Goal: Information Seeking & Learning: Compare options

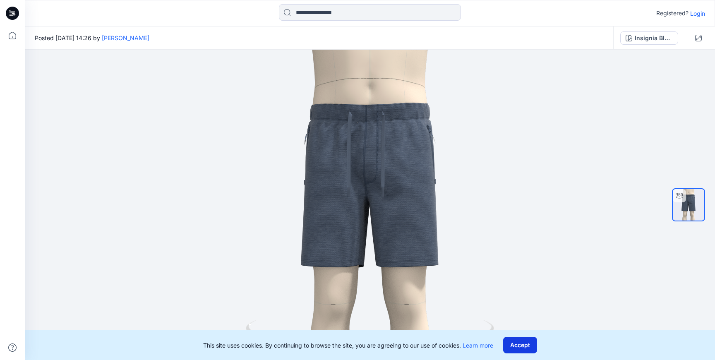
click at [528, 341] on button "Accept" at bounding box center [520, 345] width 34 height 17
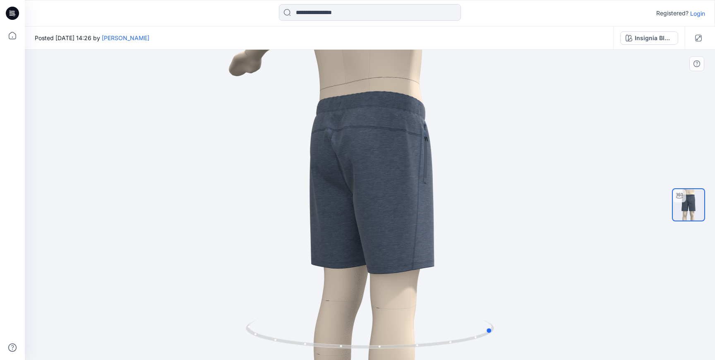
drag, startPoint x: 373, startPoint y: 348, endPoint x: 496, endPoint y: 272, distance: 145.2
click at [496, 272] on div at bounding box center [370, 205] width 690 height 310
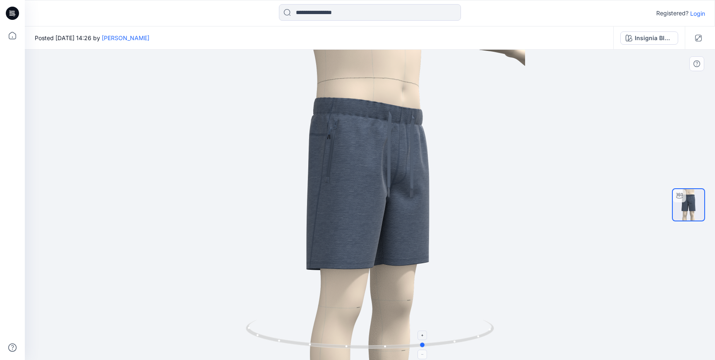
drag, startPoint x: 382, startPoint y: 348, endPoint x: 313, endPoint y: 330, distance: 71.4
click at [313, 330] on icon at bounding box center [371, 335] width 250 height 31
click at [642, 42] on div "Insignia Blue / ??" at bounding box center [653, 38] width 38 height 9
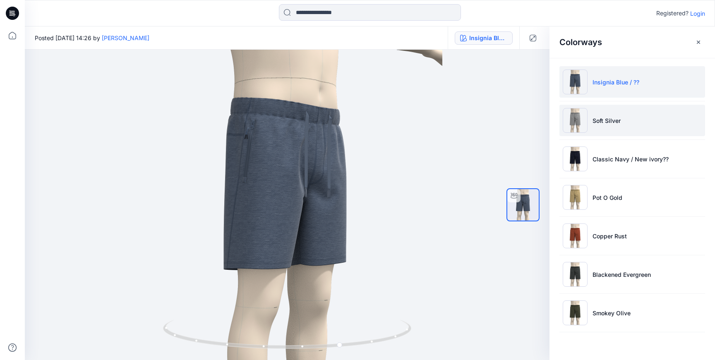
click at [607, 122] on p "Soft Silver" at bounding box center [606, 120] width 28 height 9
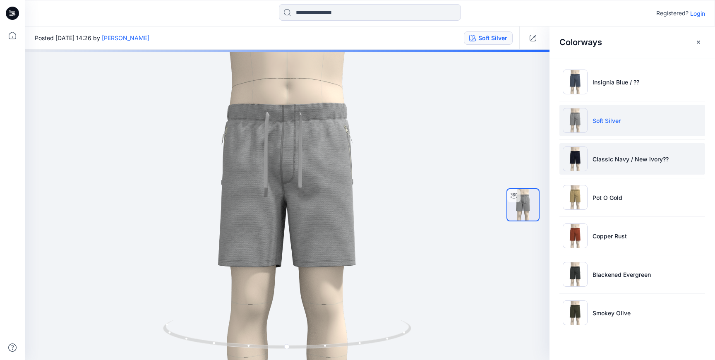
click at [609, 158] on p "Classic Navy / New ivory??" at bounding box center [630, 159] width 76 height 9
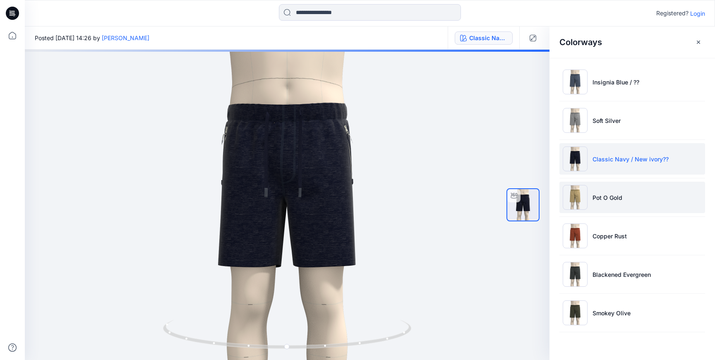
click at [603, 201] on p "Pot O Gold" at bounding box center [607, 197] width 30 height 9
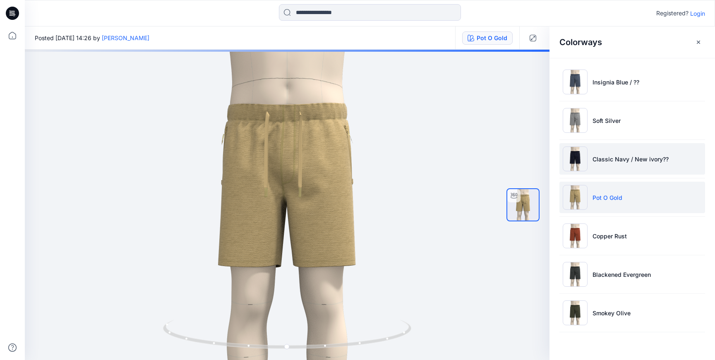
click at [606, 156] on p "Classic Navy / New ivory??" at bounding box center [630, 159] width 76 height 9
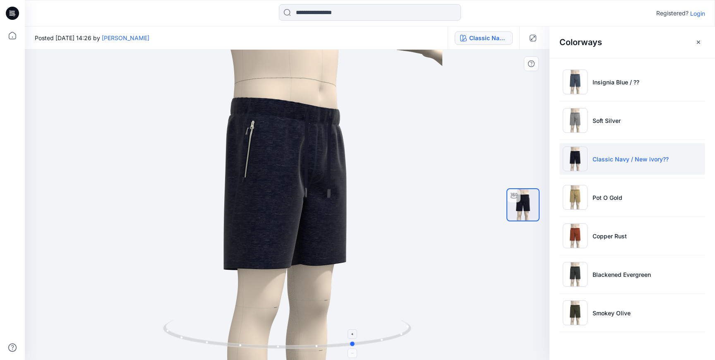
drag, startPoint x: 290, startPoint y: 350, endPoint x: 350, endPoint y: 344, distance: 60.7
click at [350, 344] on icon at bounding box center [288, 335] width 250 height 31
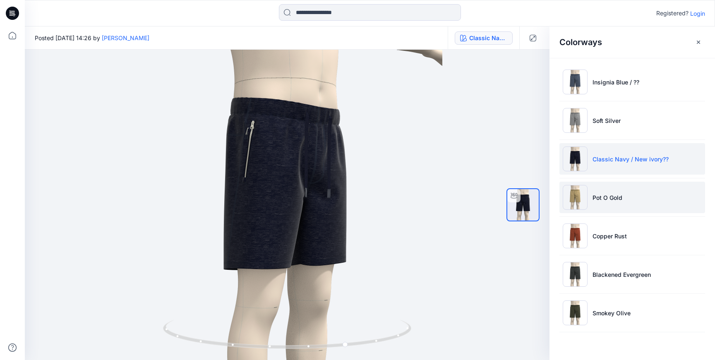
click at [609, 197] on p "Pot O Gold" at bounding box center [607, 197] width 30 height 9
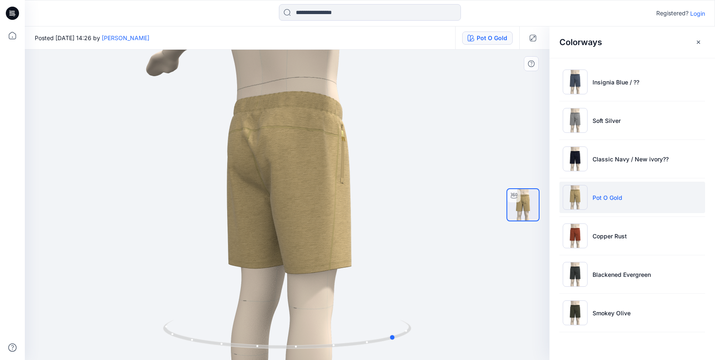
drag, startPoint x: 306, startPoint y: 348, endPoint x: 415, endPoint y: 324, distance: 111.7
click at [415, 324] on div at bounding box center [287, 205] width 524 height 310
click at [608, 238] on p "Copper Rust" at bounding box center [609, 236] width 34 height 9
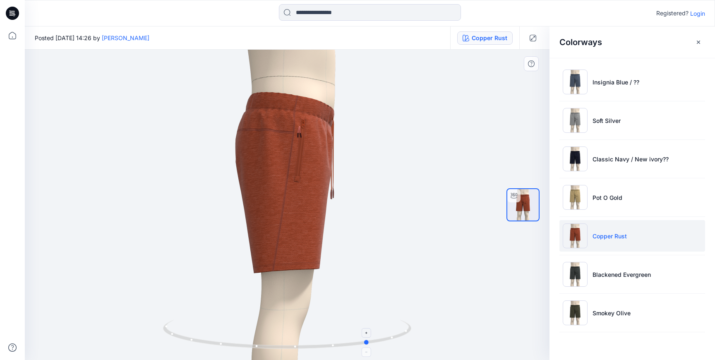
drag, startPoint x: 311, startPoint y: 348, endPoint x: 392, endPoint y: 338, distance: 82.0
click at [393, 338] on icon at bounding box center [288, 335] width 250 height 31
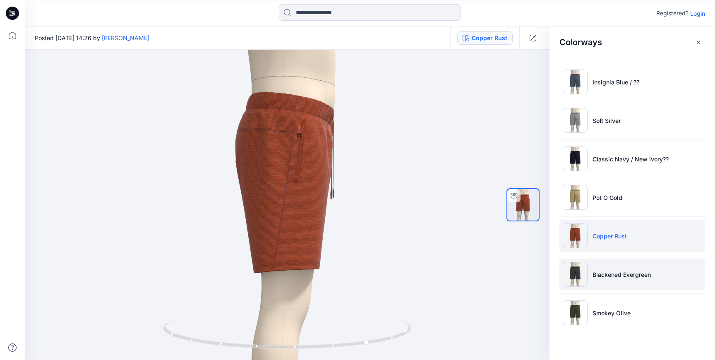
click at [615, 269] on li "Blackened Evergreen" at bounding box center [632, 273] width 146 height 31
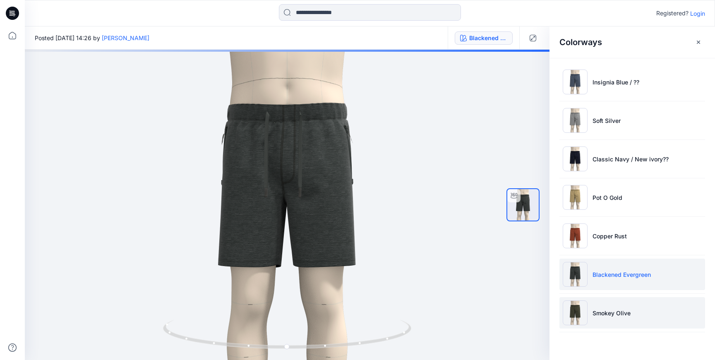
click at [604, 311] on p "Smokey Olive" at bounding box center [611, 313] width 38 height 9
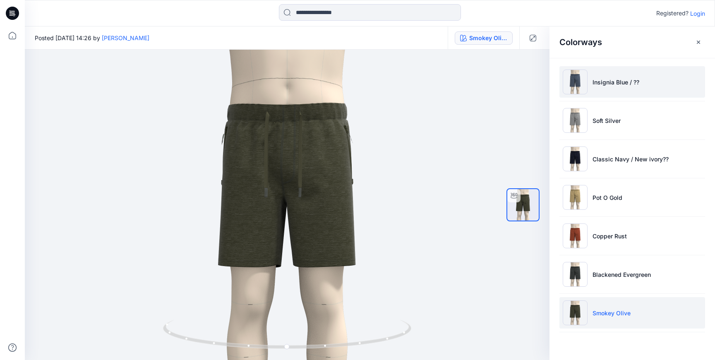
click at [599, 80] on p "Insignia Blue / ??" at bounding box center [615, 82] width 47 height 9
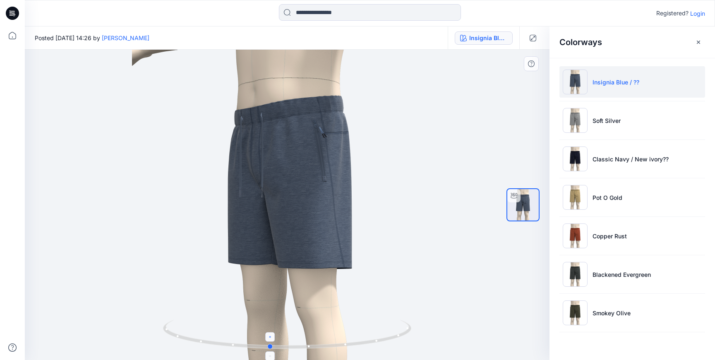
drag, startPoint x: 283, startPoint y: 348, endPoint x: 266, endPoint y: 337, distance: 19.9
click at [266, 337] on icon at bounding box center [288, 335] width 250 height 31
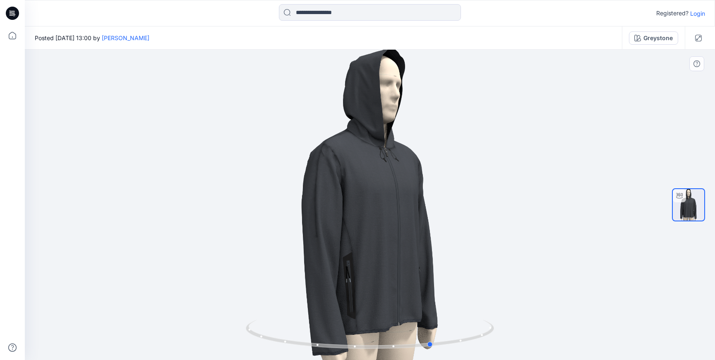
drag, startPoint x: 370, startPoint y: 347, endPoint x: 433, endPoint y: 355, distance: 63.0
click at [433, 355] on div at bounding box center [370, 205] width 690 height 310
click at [656, 36] on div "Greystone" at bounding box center [657, 38] width 29 height 9
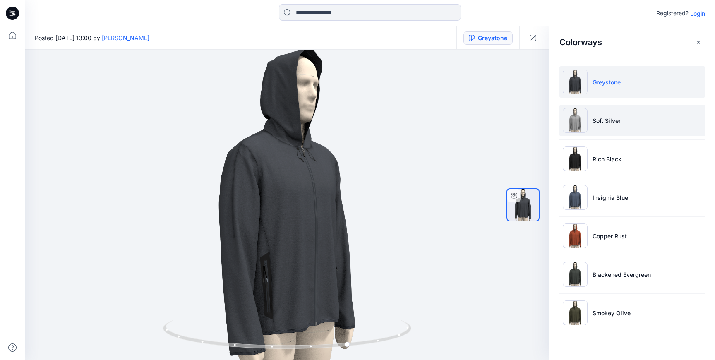
click at [610, 120] on p "Soft Silver" at bounding box center [606, 120] width 28 height 9
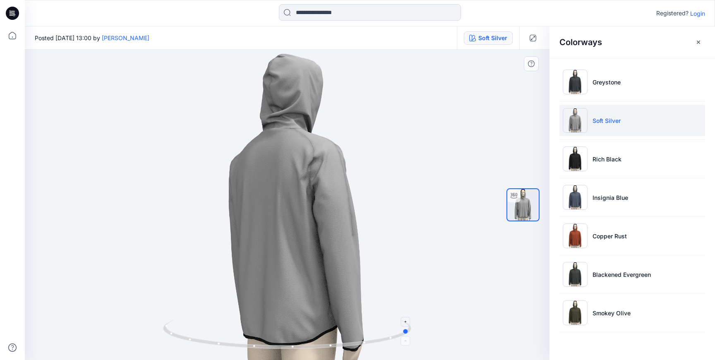
drag, startPoint x: 285, startPoint y: 347, endPoint x: 407, endPoint y: 324, distance: 124.4
click at [407, 325] on icon at bounding box center [288, 335] width 250 height 31
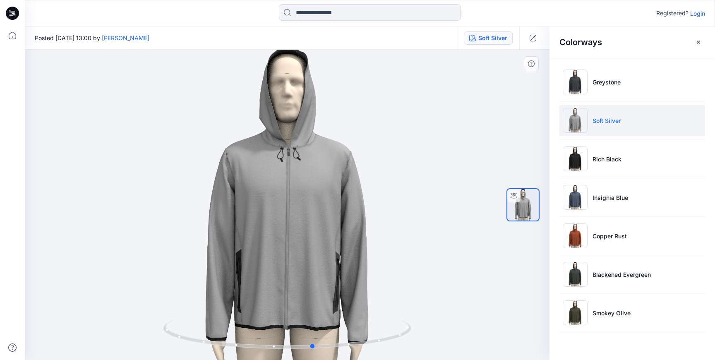
drag, startPoint x: 326, startPoint y: 349, endPoint x: 230, endPoint y: 357, distance: 96.3
click at [230, 357] on div at bounding box center [287, 205] width 524 height 310
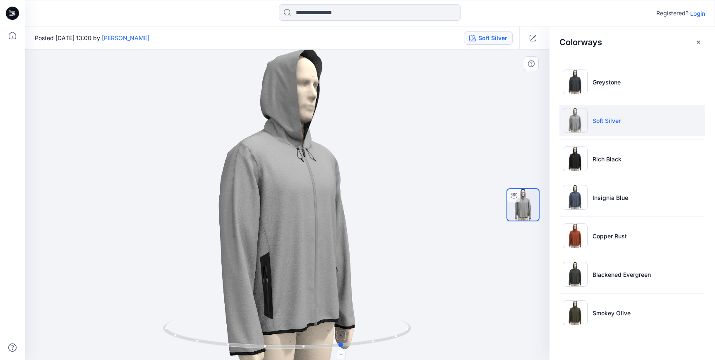
drag, startPoint x: 314, startPoint y: 347, endPoint x: 343, endPoint y: 344, distance: 29.5
click at [343, 344] on circle at bounding box center [341, 344] width 5 height 5
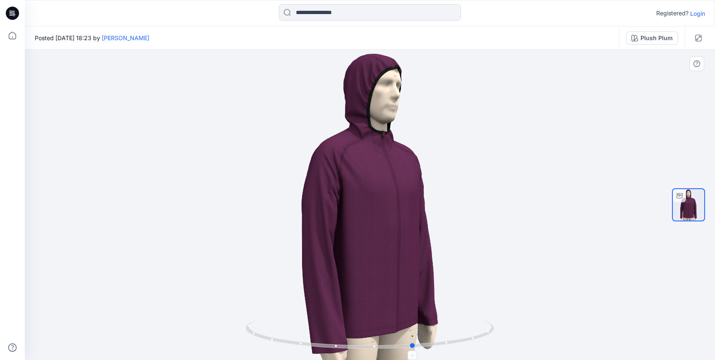
drag, startPoint x: 366, startPoint y: 350, endPoint x: 410, endPoint y: 344, distance: 44.7
click at [410, 344] on icon at bounding box center [371, 335] width 250 height 31
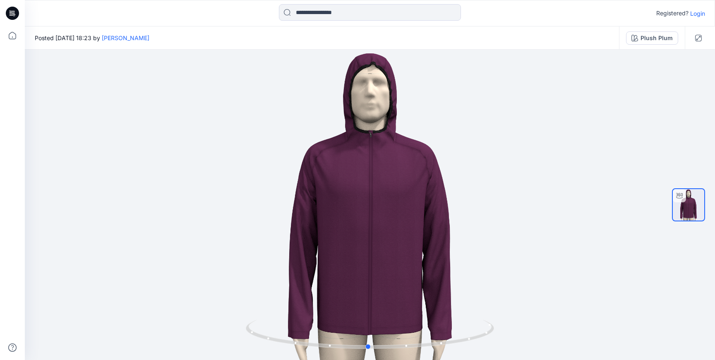
drag, startPoint x: 380, startPoint y: 348, endPoint x: 334, endPoint y: 365, distance: 48.9
click at [334, 359] on html "Registered? Login Posted Thursday, September 25, 2025 18:23 by Chantal Athlux P…" at bounding box center [357, 180] width 715 height 360
drag, startPoint x: 373, startPoint y: 346, endPoint x: 396, endPoint y: 352, distance: 23.6
click at [396, 352] on div at bounding box center [370, 205] width 690 height 310
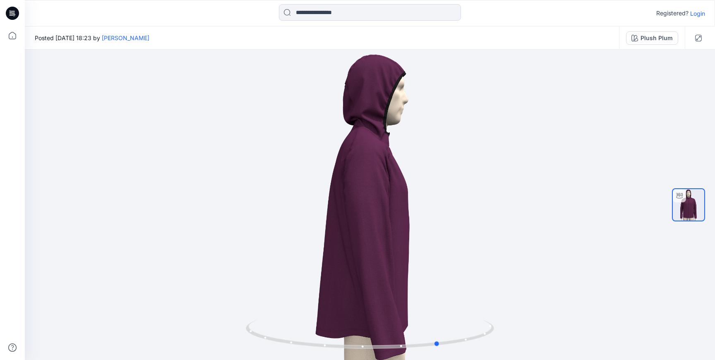
drag, startPoint x: 390, startPoint y: 345, endPoint x: 438, endPoint y: 363, distance: 51.6
click at [438, 359] on html "Registered? Login Posted Thursday, September 25, 2025 18:23 by Chantal Athlux P…" at bounding box center [357, 180] width 715 height 360
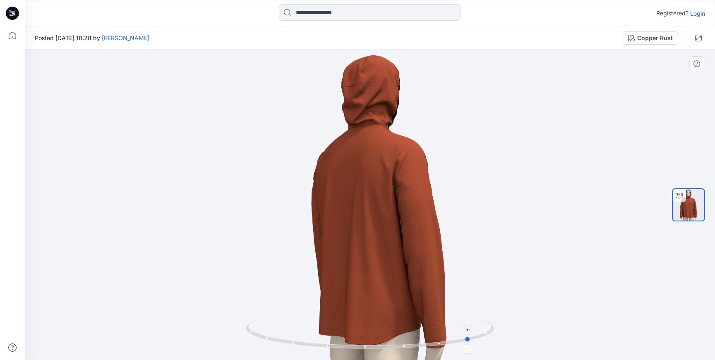
drag, startPoint x: 372, startPoint y: 349, endPoint x: 473, endPoint y: 343, distance: 101.5
click at [473, 343] on icon at bounding box center [371, 335] width 250 height 31
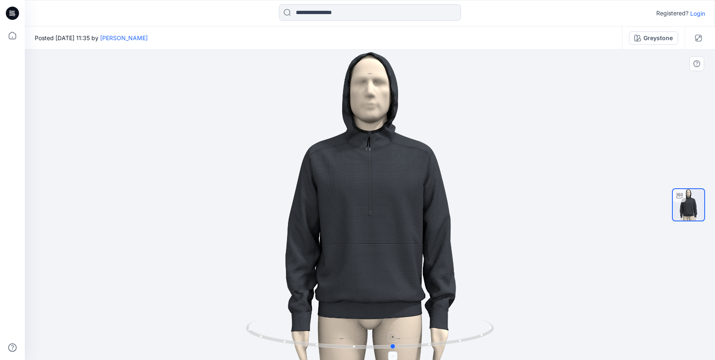
drag, startPoint x: 372, startPoint y: 349, endPoint x: 396, endPoint y: 334, distance: 28.7
click at [396, 334] on icon at bounding box center [371, 335] width 250 height 31
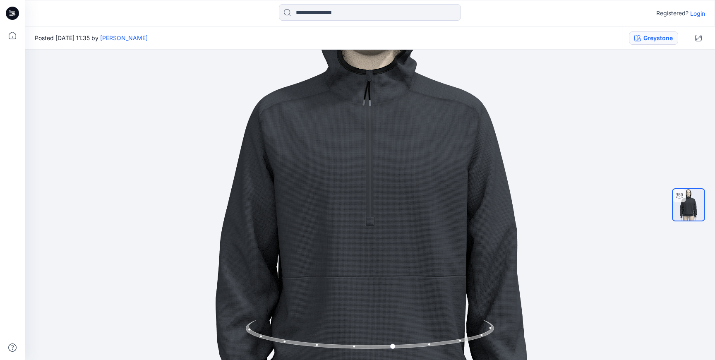
click at [662, 42] on div "Greystone" at bounding box center [657, 38] width 29 height 9
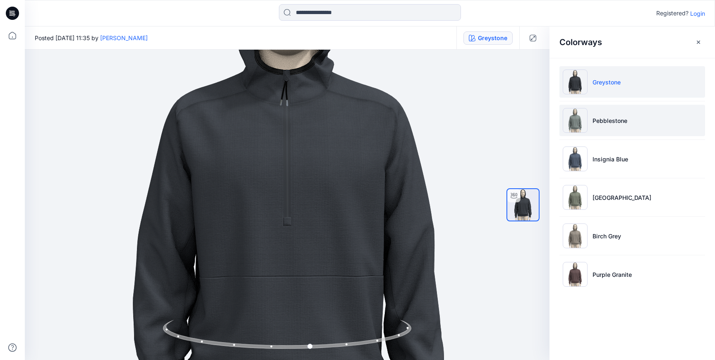
click at [609, 116] on p "Pebblestone" at bounding box center [609, 120] width 35 height 9
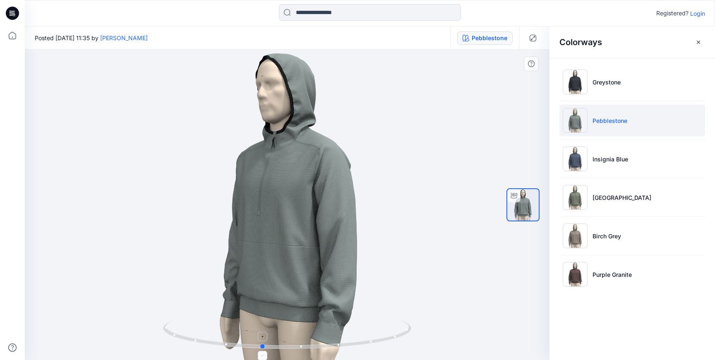
drag, startPoint x: 282, startPoint y: 347, endPoint x: 257, endPoint y: 338, distance: 27.0
click at [257, 338] on icon at bounding box center [288, 335] width 250 height 31
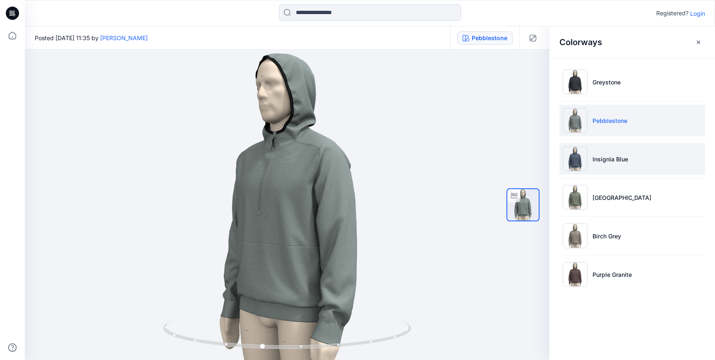
click at [580, 158] on img at bounding box center [574, 158] width 25 height 25
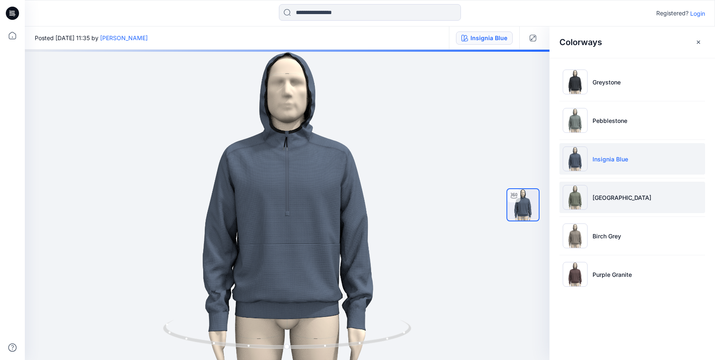
click at [574, 201] on img at bounding box center [574, 197] width 25 height 25
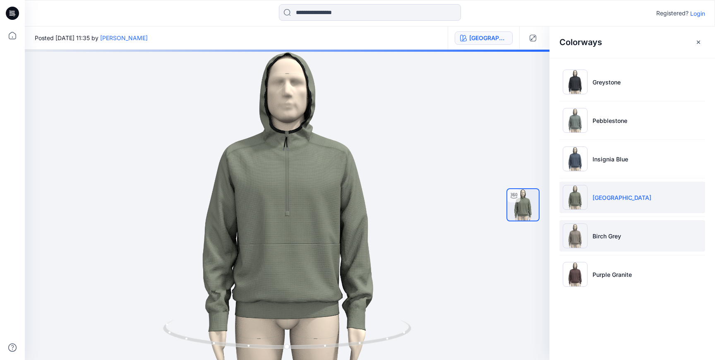
click at [578, 242] on img at bounding box center [574, 235] width 25 height 25
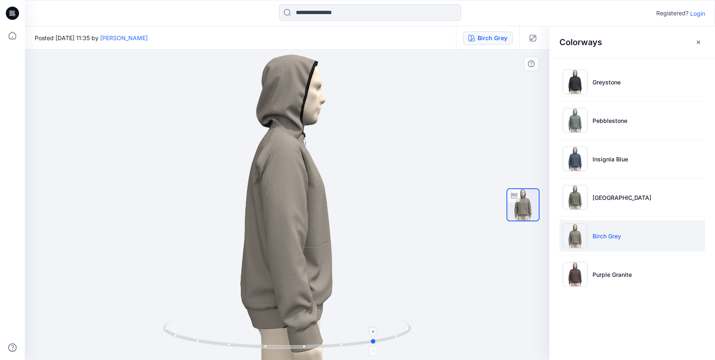
drag, startPoint x: 287, startPoint y: 347, endPoint x: 376, endPoint y: 345, distance: 89.4
click at [376, 345] on icon at bounding box center [288, 335] width 250 height 31
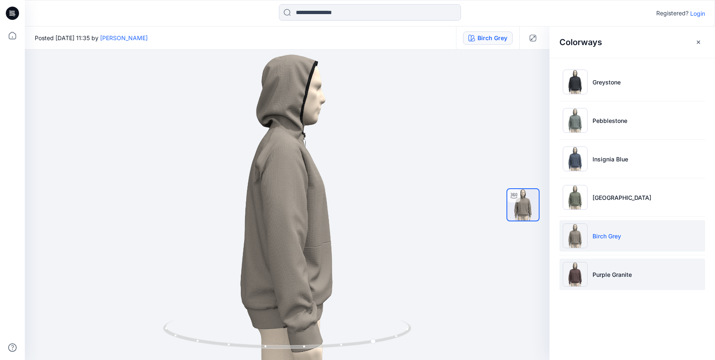
click at [601, 271] on p "Purple Granite" at bounding box center [611, 274] width 39 height 9
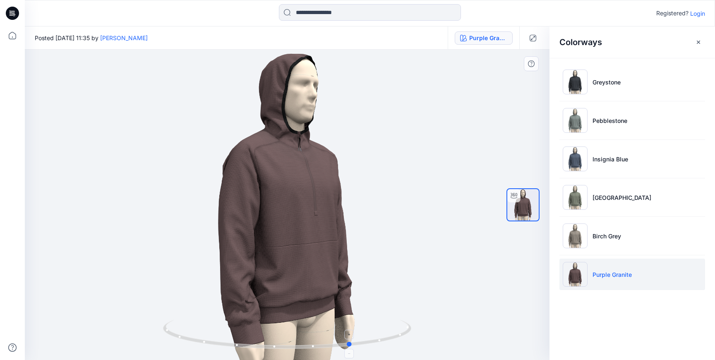
drag, startPoint x: 288, startPoint y: 346, endPoint x: 352, endPoint y: 344, distance: 64.6
click at [352, 344] on icon at bounding box center [288, 335] width 250 height 31
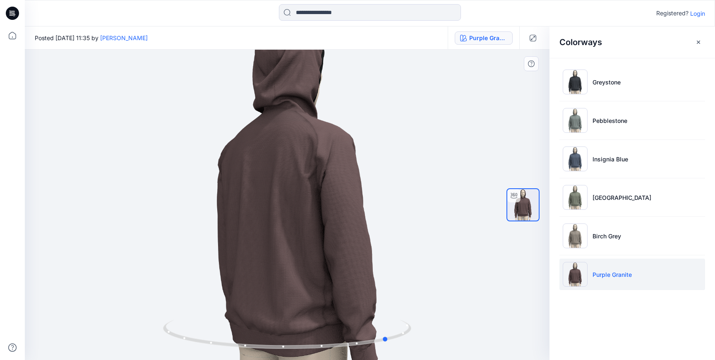
drag, startPoint x: 352, startPoint y: 345, endPoint x: 141, endPoint y: 299, distance: 215.9
click at [141, 299] on div at bounding box center [287, 205] width 524 height 310
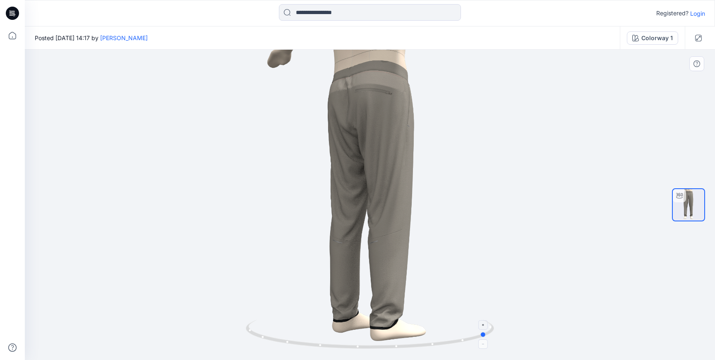
drag, startPoint x: 373, startPoint y: 349, endPoint x: 491, endPoint y: 322, distance: 120.4
click at [491, 322] on icon at bounding box center [371, 335] width 250 height 31
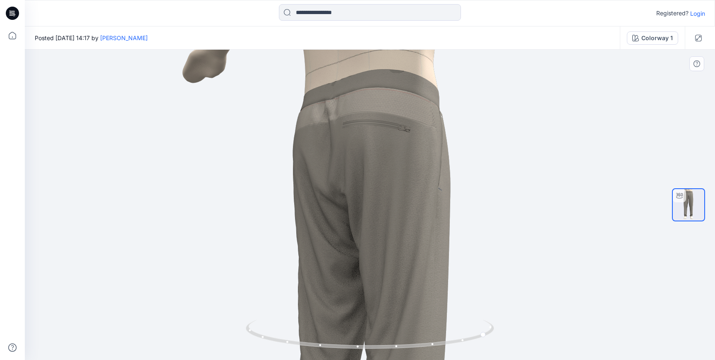
drag, startPoint x: 448, startPoint y: 135, endPoint x: 435, endPoint y: 303, distance: 168.4
click at [435, 303] on img at bounding box center [369, 333] width 459 height 567
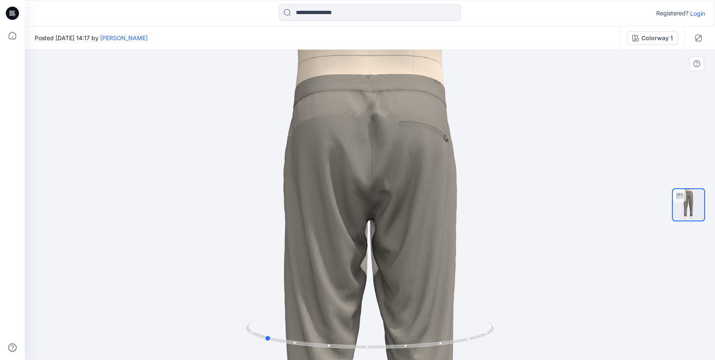
drag, startPoint x: 487, startPoint y: 333, endPoint x: 512, endPoint y: 293, distance: 46.7
click at [512, 293] on div at bounding box center [370, 205] width 690 height 310
click at [651, 41] on div "Colorway 1" at bounding box center [656, 38] width 31 height 9
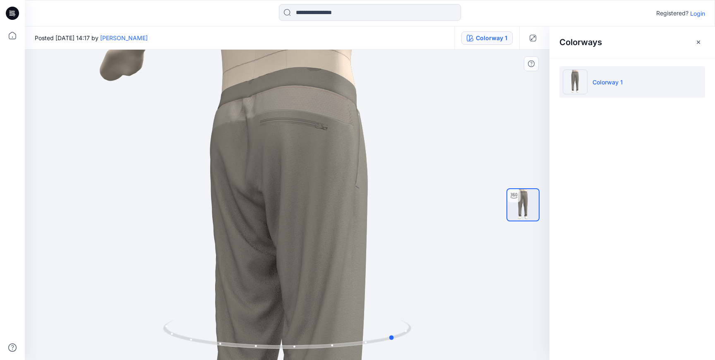
drag, startPoint x: 409, startPoint y: 329, endPoint x: 374, endPoint y: 352, distance: 41.2
click at [374, 352] on div at bounding box center [287, 338] width 248 height 41
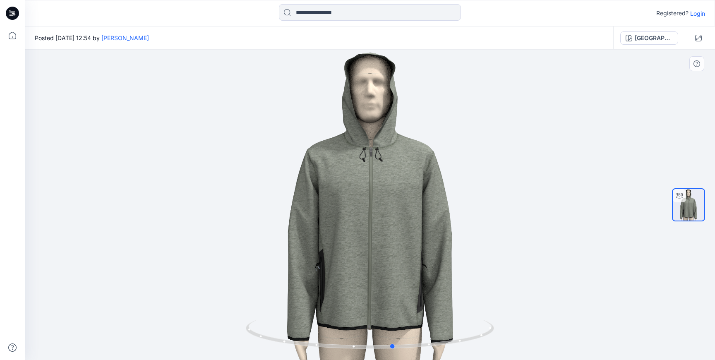
drag, startPoint x: 375, startPoint y: 348, endPoint x: 400, endPoint y: 352, distance: 24.7
click at [400, 352] on div at bounding box center [370, 205] width 690 height 310
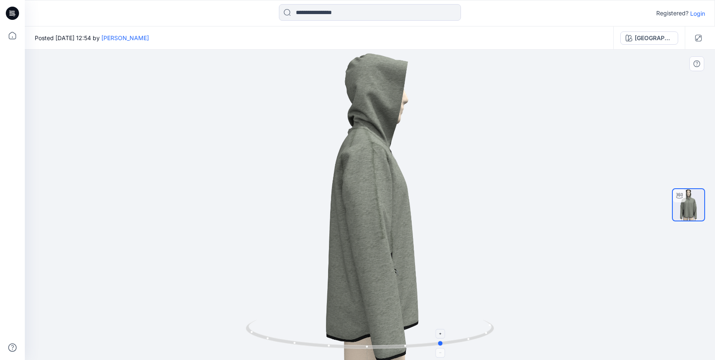
drag, startPoint x: 397, startPoint y: 348, endPoint x: 445, endPoint y: 349, distance: 48.8
click at [445, 349] on icon at bounding box center [371, 335] width 250 height 31
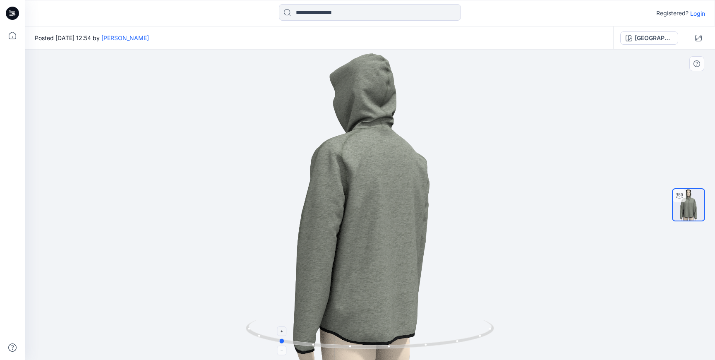
drag, startPoint x: 369, startPoint y: 346, endPoint x: 453, endPoint y: 340, distance: 84.2
click at [453, 340] on icon at bounding box center [371, 335] width 250 height 31
click at [655, 38] on div "Green Harbor" at bounding box center [653, 38] width 38 height 9
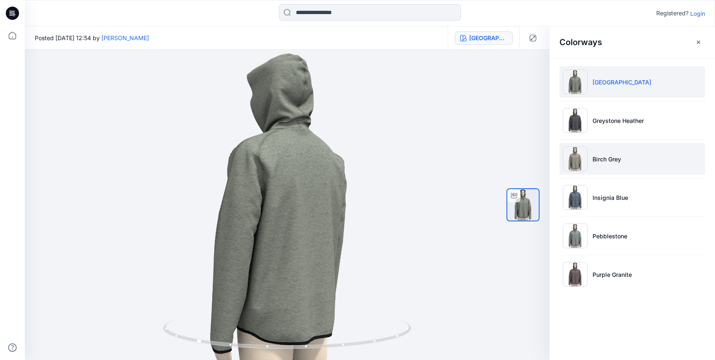
click at [613, 157] on p "Birch Grey" at bounding box center [606, 159] width 29 height 9
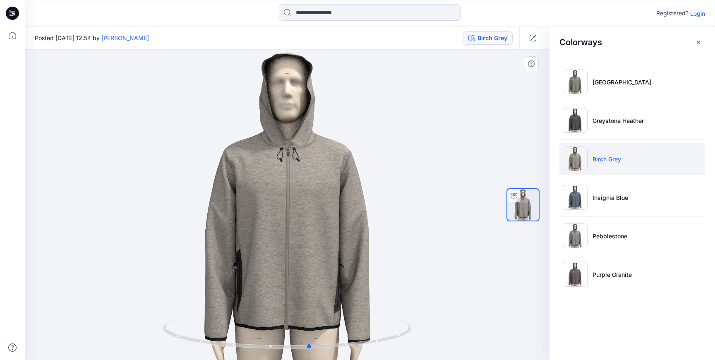
drag, startPoint x: 290, startPoint y: 349, endPoint x: 314, endPoint y: 359, distance: 25.0
click at [314, 359] on div at bounding box center [287, 205] width 524 height 310
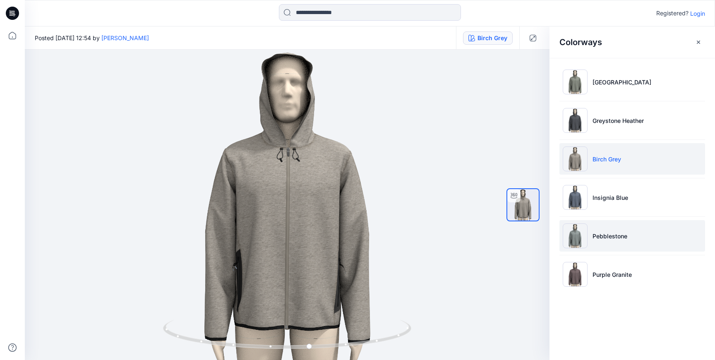
click at [606, 233] on p "Pebblestone" at bounding box center [609, 236] width 35 height 9
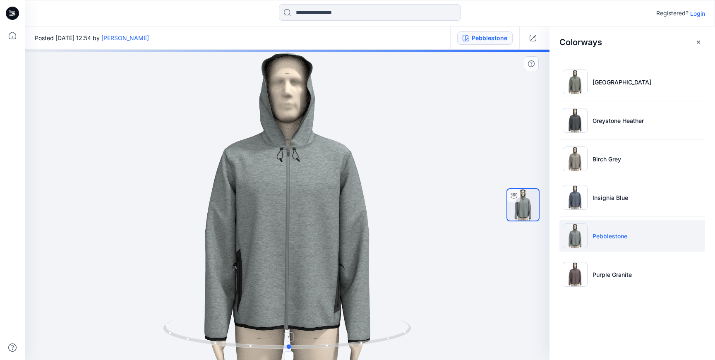
click at [287, 349] on icon at bounding box center [288, 335] width 250 height 31
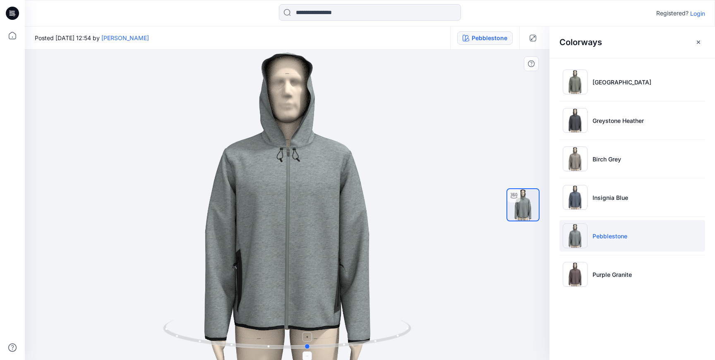
drag, startPoint x: 287, startPoint y: 349, endPoint x: 305, endPoint y: 342, distance: 20.2
click at [305, 342] on icon at bounding box center [288, 335] width 250 height 31
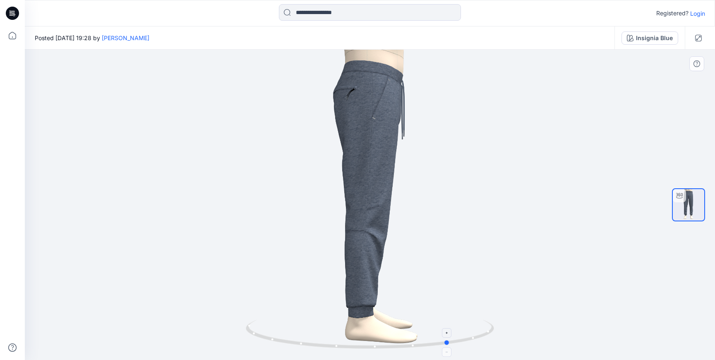
drag, startPoint x: 368, startPoint y: 349, endPoint x: 459, endPoint y: 323, distance: 94.8
click at [459, 323] on icon at bounding box center [371, 335] width 250 height 31
click at [652, 40] on div "Insignia Blue" at bounding box center [654, 38] width 37 height 9
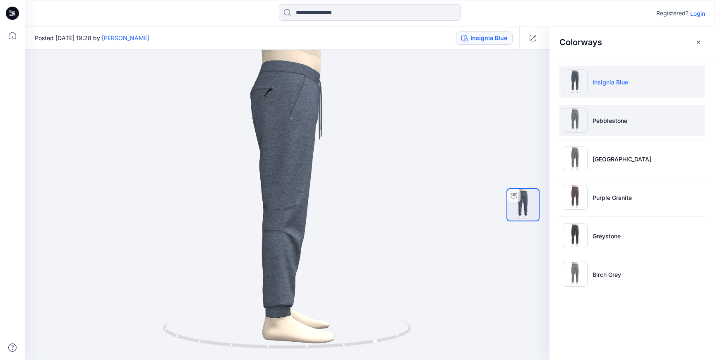
click at [618, 117] on p "Pebblestone" at bounding box center [609, 120] width 35 height 9
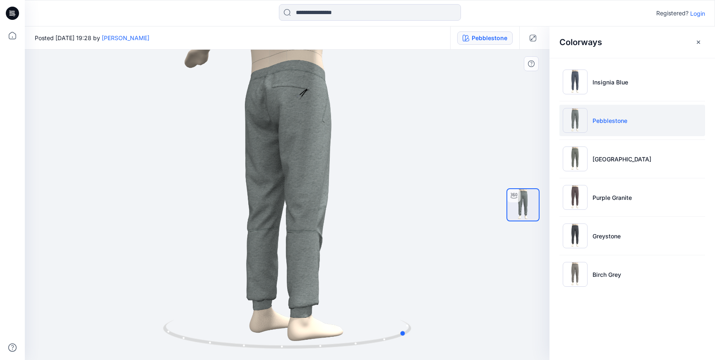
drag, startPoint x: 305, startPoint y: 344, endPoint x: 425, endPoint y: 340, distance: 120.0
click at [425, 340] on div at bounding box center [287, 205] width 524 height 310
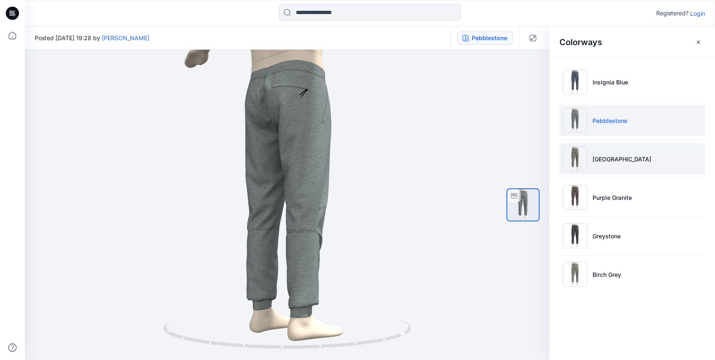
click at [614, 166] on li "[GEOGRAPHIC_DATA]" at bounding box center [632, 158] width 146 height 31
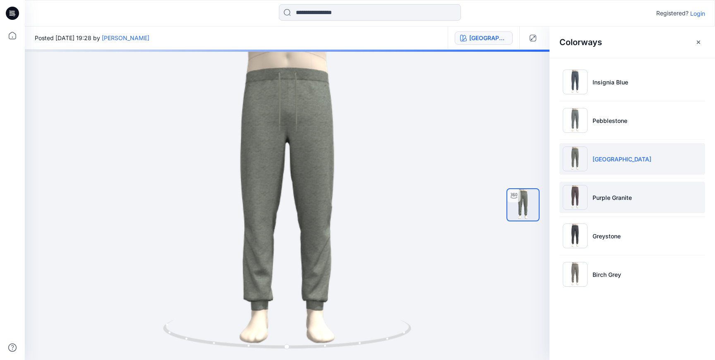
click at [608, 201] on p "Purple Granite" at bounding box center [611, 197] width 39 height 9
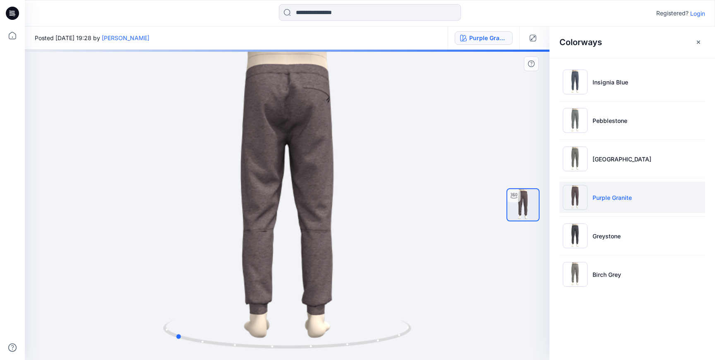
drag, startPoint x: 284, startPoint y: 345, endPoint x: 416, endPoint y: 347, distance: 132.4
click at [416, 347] on div at bounding box center [287, 205] width 524 height 310
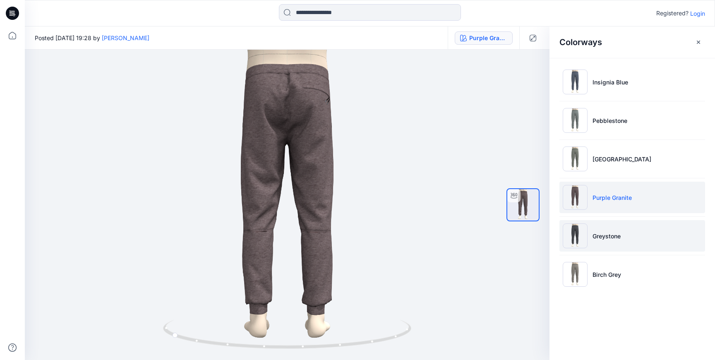
click at [602, 237] on p "Greystone" at bounding box center [606, 236] width 28 height 9
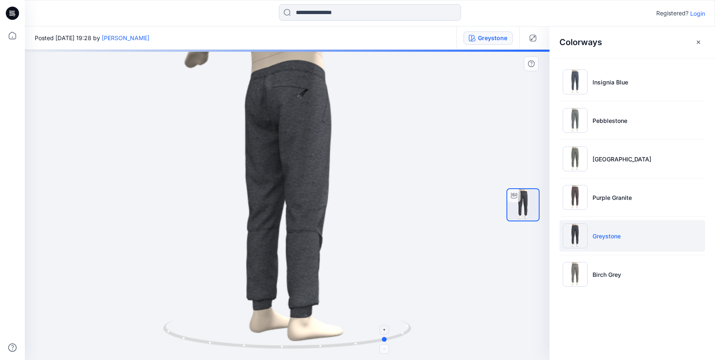
drag, startPoint x: 284, startPoint y: 349, endPoint x: 385, endPoint y: 338, distance: 101.5
click at [385, 338] on icon at bounding box center [288, 335] width 250 height 31
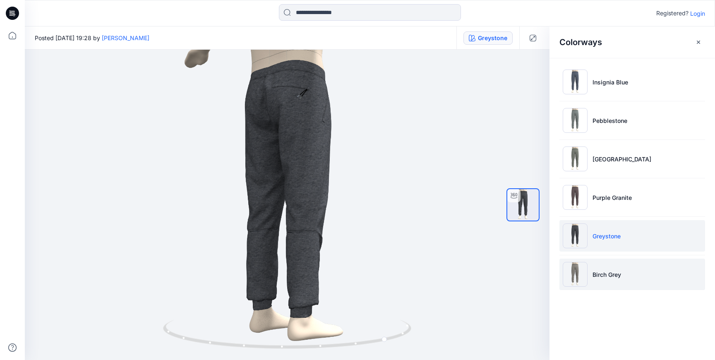
click at [596, 270] on p "Birch Grey" at bounding box center [606, 274] width 29 height 9
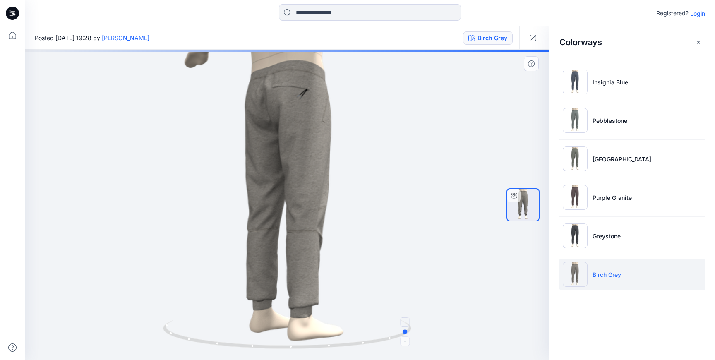
drag, startPoint x: 285, startPoint y: 347, endPoint x: 408, endPoint y: 340, distance: 122.6
click at [408, 340] on icon at bounding box center [288, 335] width 250 height 31
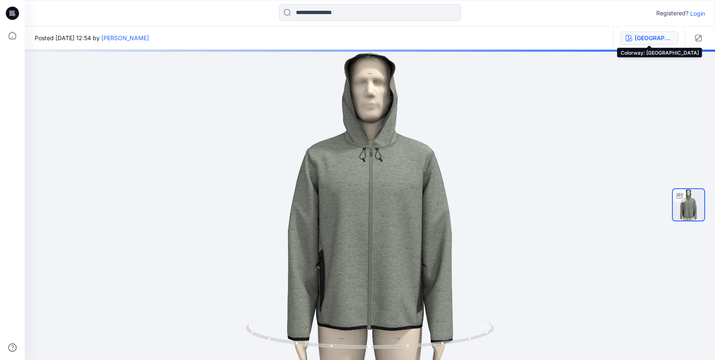
click at [654, 39] on div "[GEOGRAPHIC_DATA]" at bounding box center [653, 38] width 38 height 9
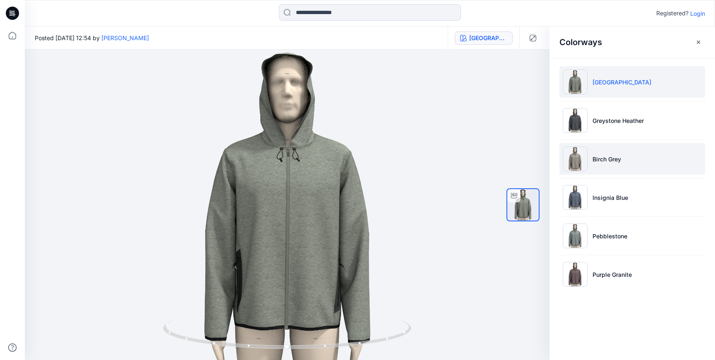
click at [607, 153] on li "Birch Grey" at bounding box center [632, 158] width 146 height 31
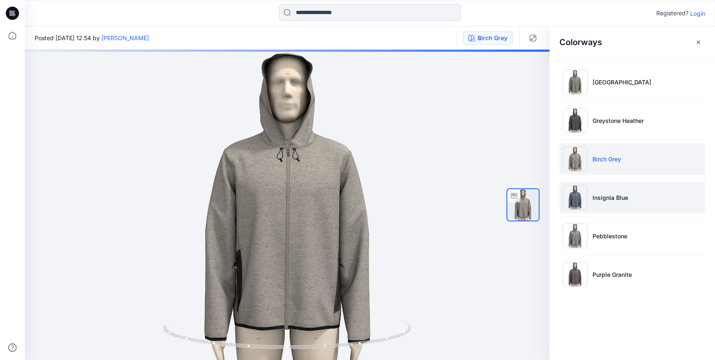
click at [603, 199] on p "Insignia Blue" at bounding box center [610, 197] width 36 height 9
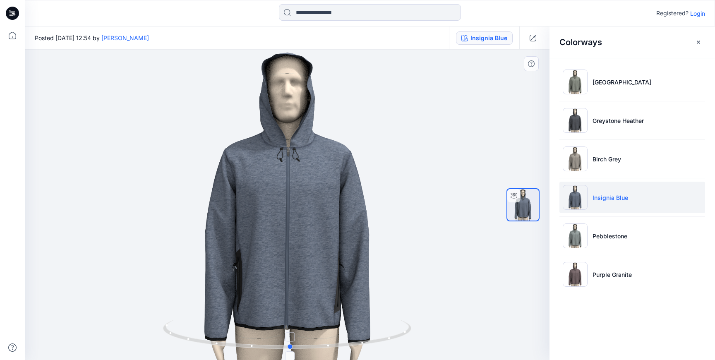
drag, startPoint x: 284, startPoint y: 349, endPoint x: 287, endPoint y: 333, distance: 15.7
click at [287, 333] on icon at bounding box center [288, 335] width 250 height 31
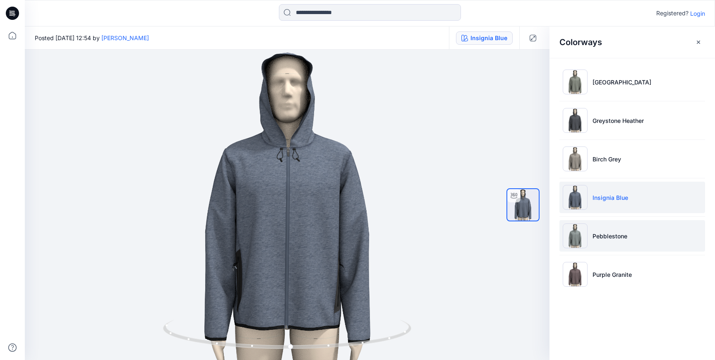
click at [613, 232] on p "Pebblestone" at bounding box center [609, 236] width 35 height 9
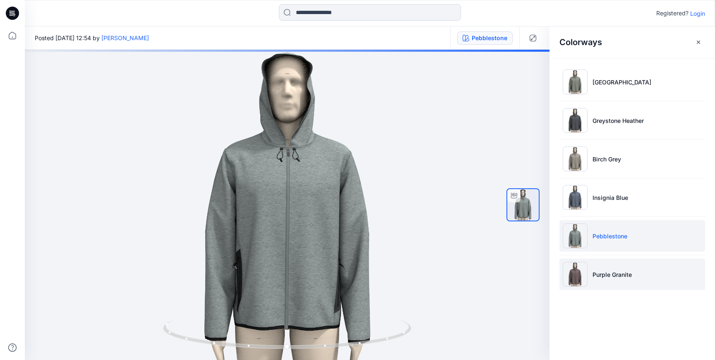
click at [610, 280] on li "Purple Granite" at bounding box center [632, 273] width 146 height 31
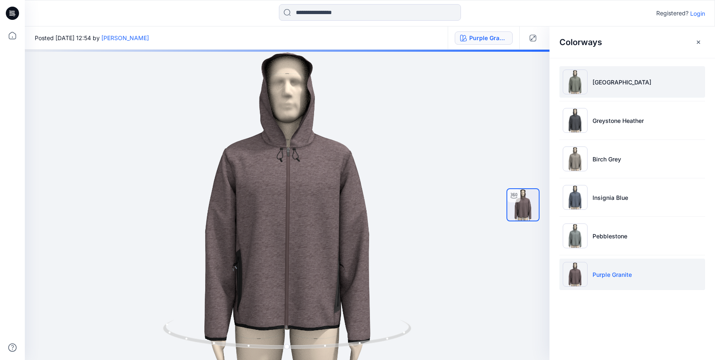
click at [608, 82] on p "[GEOGRAPHIC_DATA]" at bounding box center [621, 82] width 59 height 9
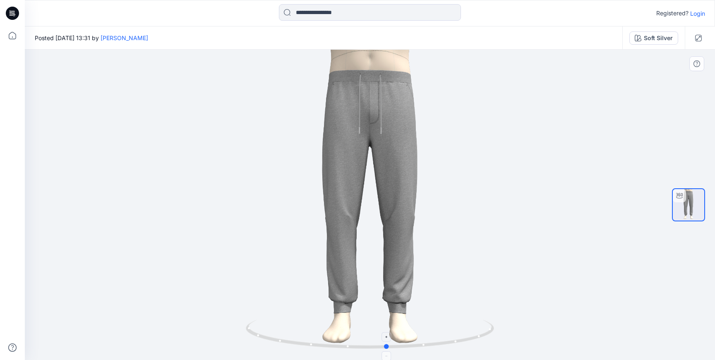
drag, startPoint x: 369, startPoint y: 349, endPoint x: 386, endPoint y: 344, distance: 18.0
click at [386, 344] on circle at bounding box center [386, 346] width 5 height 5
click at [649, 38] on div "Soft Silver" at bounding box center [658, 38] width 29 height 9
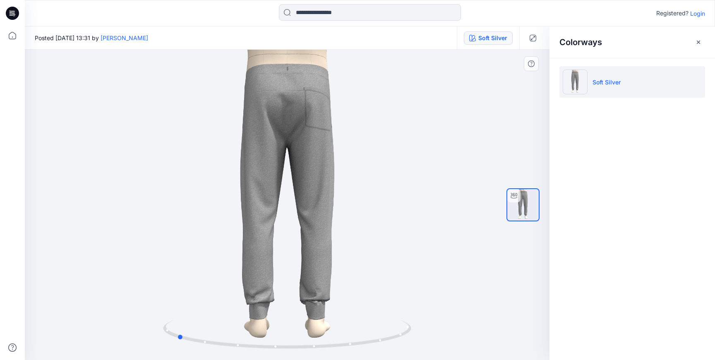
drag, startPoint x: 304, startPoint y: 349, endPoint x: 424, endPoint y: 322, distance: 123.4
click at [424, 322] on div at bounding box center [287, 205] width 524 height 310
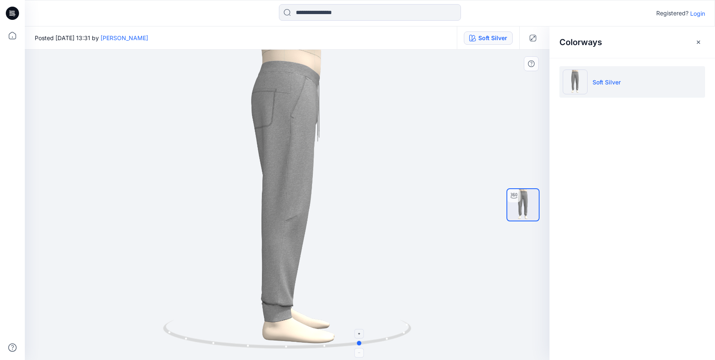
drag, startPoint x: 391, startPoint y: 339, endPoint x: 328, endPoint y: 345, distance: 63.1
click at [328, 345] on icon at bounding box center [288, 335] width 250 height 31
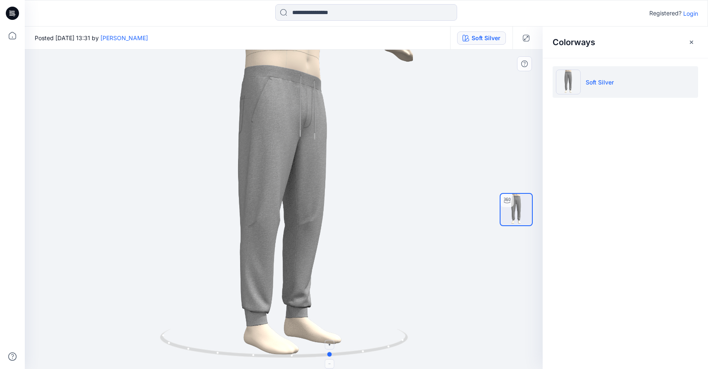
drag, startPoint x: 358, startPoint y: 356, endPoint x: 308, endPoint y: 347, distance: 50.3
click at [308, 347] on icon at bounding box center [285, 343] width 250 height 31
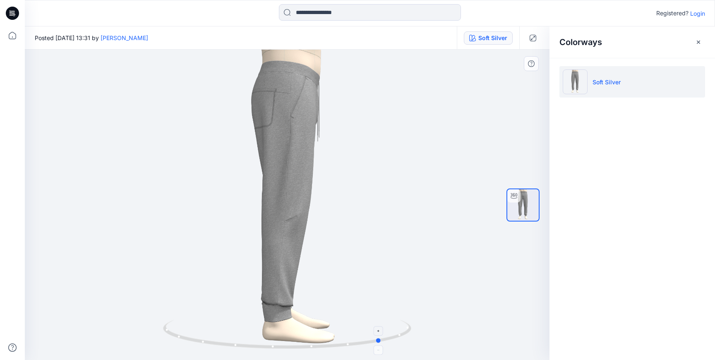
drag, startPoint x: 309, startPoint y: 351, endPoint x: 392, endPoint y: 343, distance: 83.1
click at [392, 343] on icon at bounding box center [288, 335] width 250 height 31
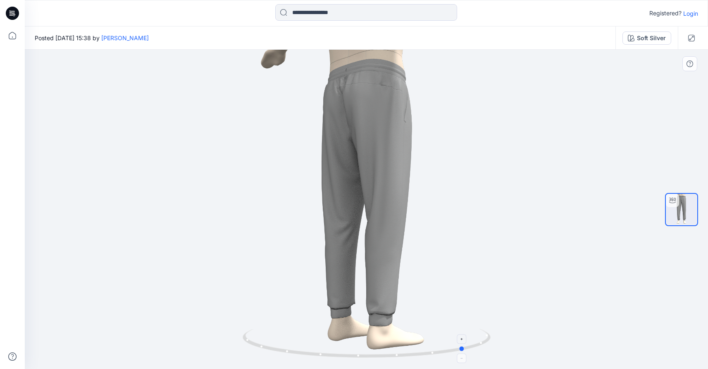
drag, startPoint x: 368, startPoint y: 358, endPoint x: 467, endPoint y: 346, distance: 99.5
click at [467, 346] on icon at bounding box center [368, 343] width 250 height 31
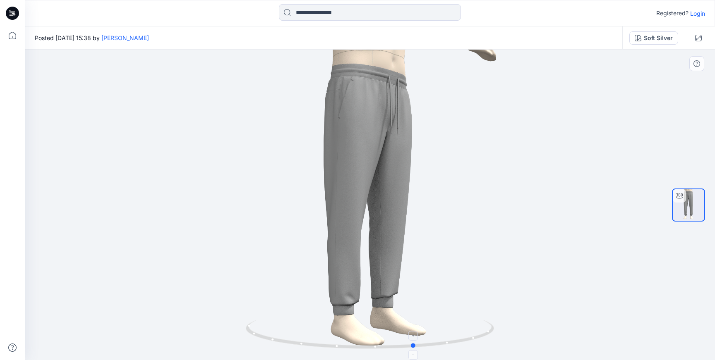
drag, startPoint x: 351, startPoint y: 350, endPoint x: 296, endPoint y: 345, distance: 54.9
click at [296, 345] on icon at bounding box center [371, 335] width 250 height 31
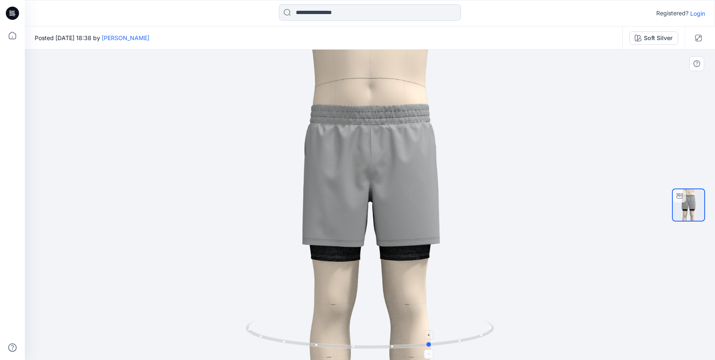
drag, startPoint x: 371, startPoint y: 349, endPoint x: 429, endPoint y: 347, distance: 58.4
click at [429, 347] on icon at bounding box center [371, 335] width 250 height 31
click at [655, 46] on div "Soft Silver" at bounding box center [653, 37] width 62 height 23
click at [653, 39] on div "Soft Silver" at bounding box center [658, 38] width 29 height 9
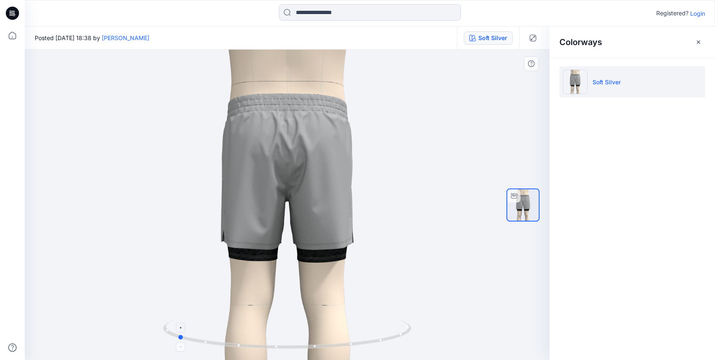
drag, startPoint x: 308, startPoint y: 349, endPoint x: 387, endPoint y: 337, distance: 80.3
click at [388, 337] on icon at bounding box center [288, 335] width 250 height 31
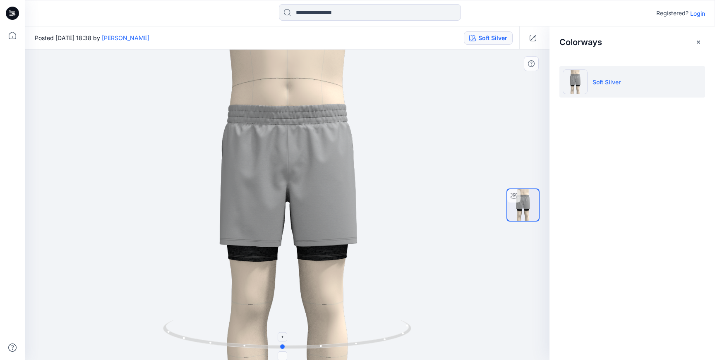
drag, startPoint x: 282, startPoint y: 349, endPoint x: 388, endPoint y: 341, distance: 106.1
click at [388, 341] on icon at bounding box center [288, 335] width 250 height 31
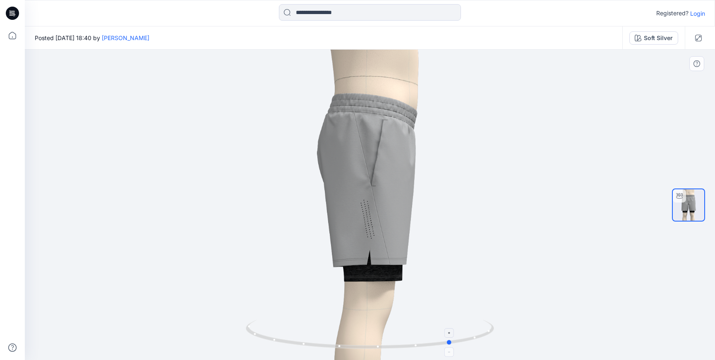
drag, startPoint x: 365, startPoint y: 345, endPoint x: 448, endPoint y: 349, distance: 83.6
click at [448, 349] on icon at bounding box center [371, 335] width 250 height 31
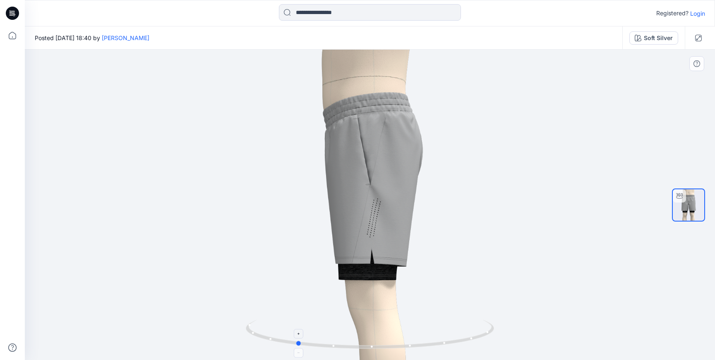
drag, startPoint x: 338, startPoint y: 347, endPoint x: 430, endPoint y: 347, distance: 91.8
click at [430, 347] on icon at bounding box center [371, 335] width 250 height 31
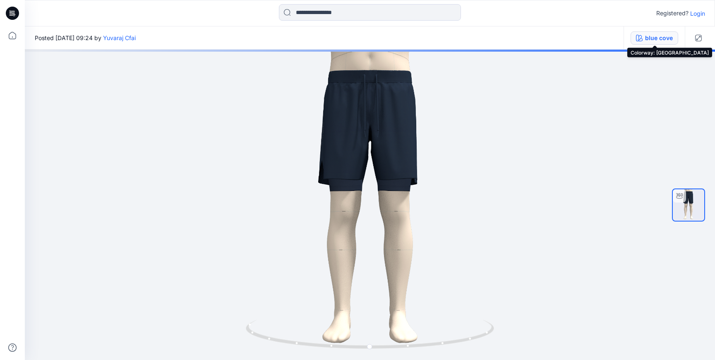
click at [651, 36] on div "blue cove" at bounding box center [659, 38] width 28 height 9
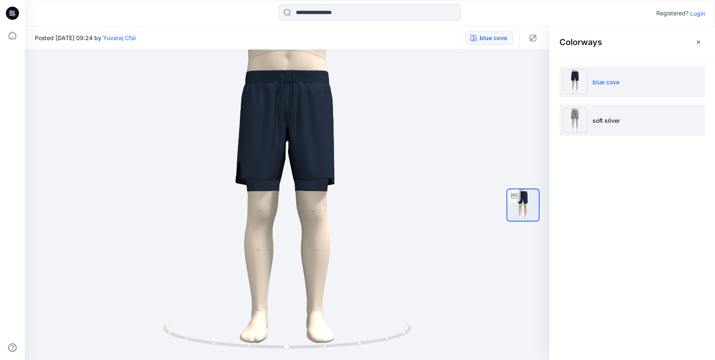
click at [610, 120] on p "soft silver" at bounding box center [605, 120] width 27 height 9
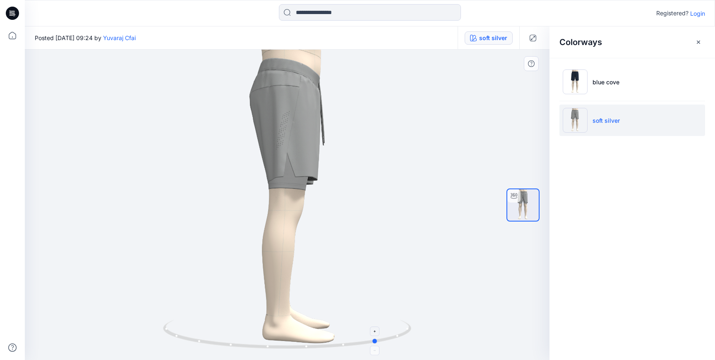
drag, startPoint x: 292, startPoint y: 350, endPoint x: 384, endPoint y: 321, distance: 96.3
click at [383, 321] on icon at bounding box center [288, 335] width 250 height 31
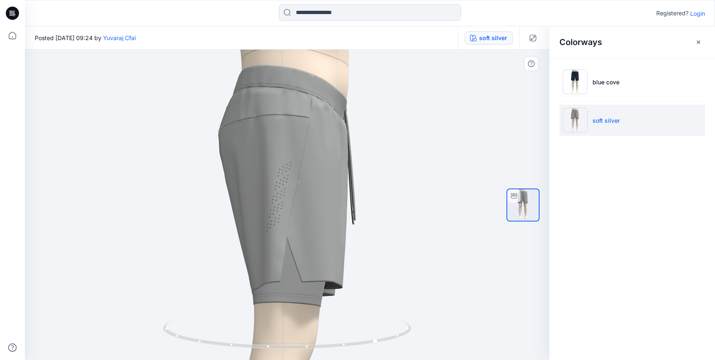
drag, startPoint x: 350, startPoint y: 179, endPoint x: 364, endPoint y: 312, distance: 133.9
click at [364, 312] on img at bounding box center [286, 333] width 459 height 567
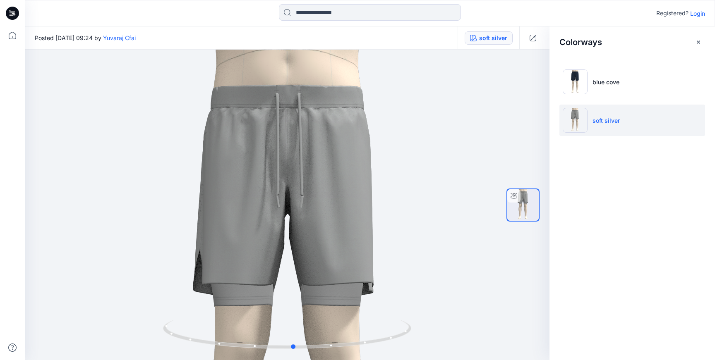
drag, startPoint x: 304, startPoint y: 352, endPoint x: 221, endPoint y: 369, distance: 84.4
click at [221, 360] on html "Registered? Login Posted [DATE] 09:24 by [PERSON_NAME] Cfai soft silver soft si…" at bounding box center [357, 180] width 715 height 360
click at [297, 347] on circle at bounding box center [295, 347] width 5 height 5
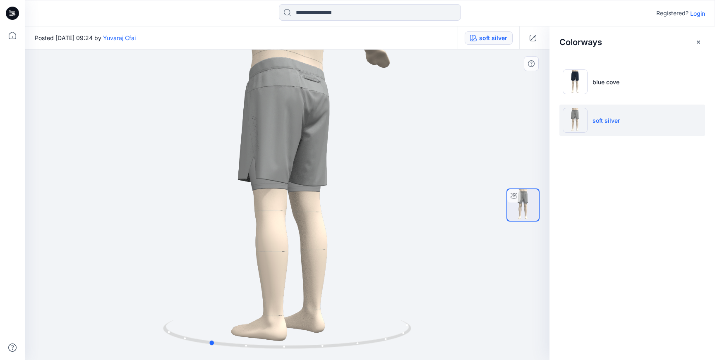
drag, startPoint x: 297, startPoint y: 348, endPoint x: 458, endPoint y: 340, distance: 161.5
click at [458, 340] on div at bounding box center [287, 205] width 524 height 311
click at [644, 1] on div "Registered? Login" at bounding box center [370, 13] width 690 height 26
